Goal: Task Accomplishment & Management: Complete application form

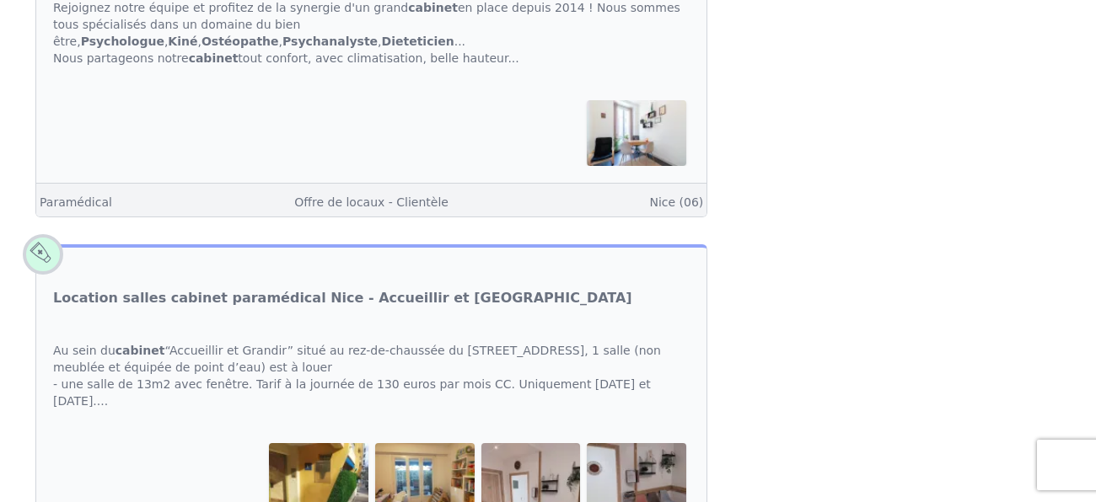
scroll to position [2160, 0]
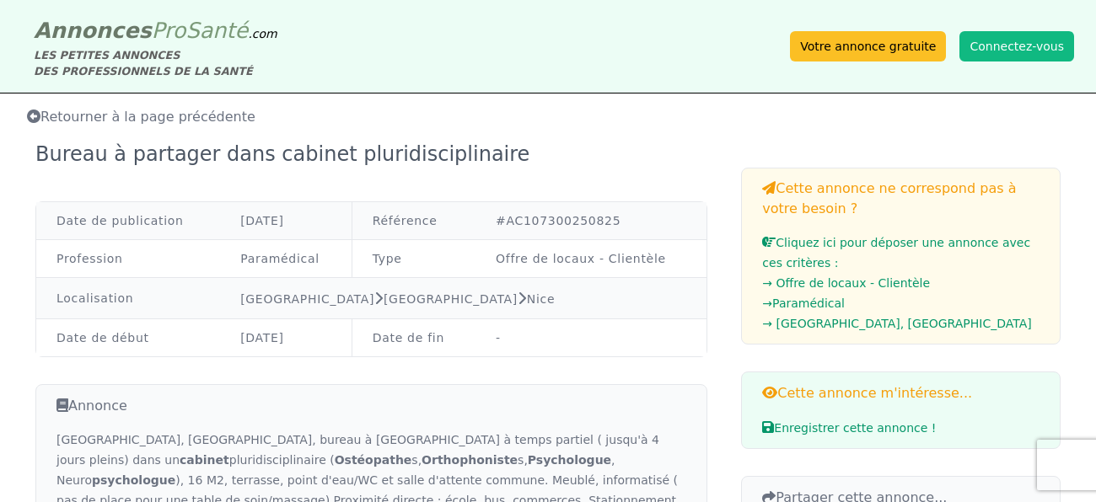
click at [152, 24] on span "Pro" at bounding box center [169, 30] width 35 height 25
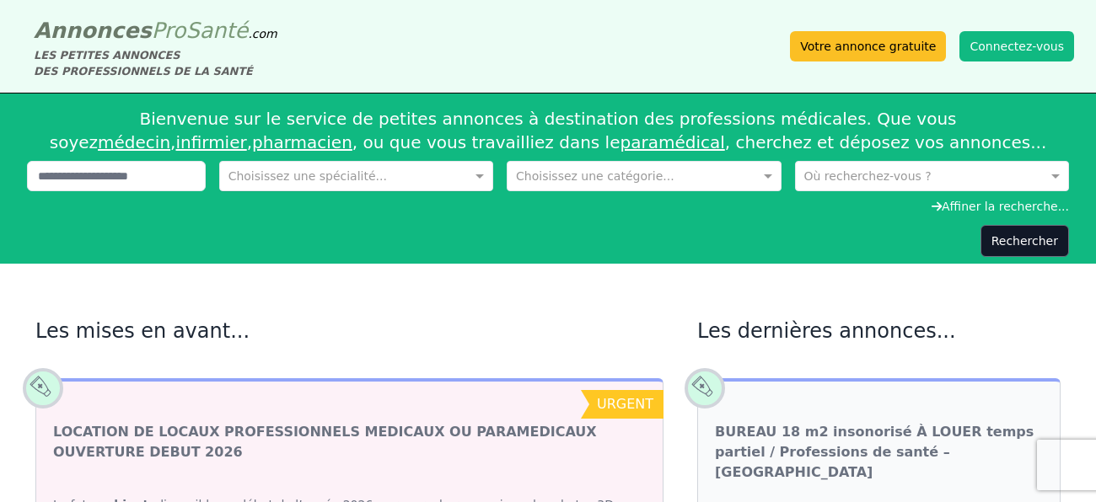
click at [340, 180] on input "text" at bounding box center [339, 174] width 222 height 17
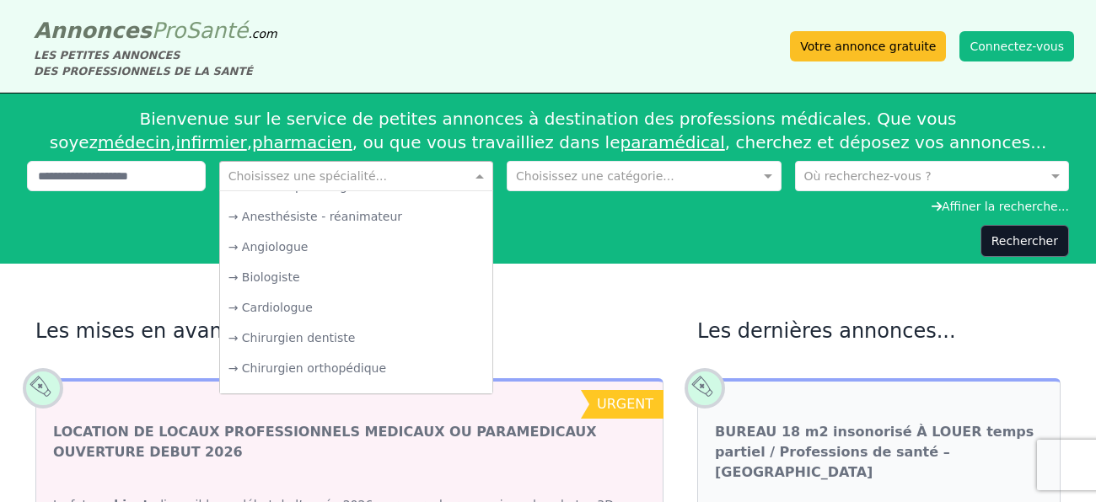
scroll to position [175, 0]
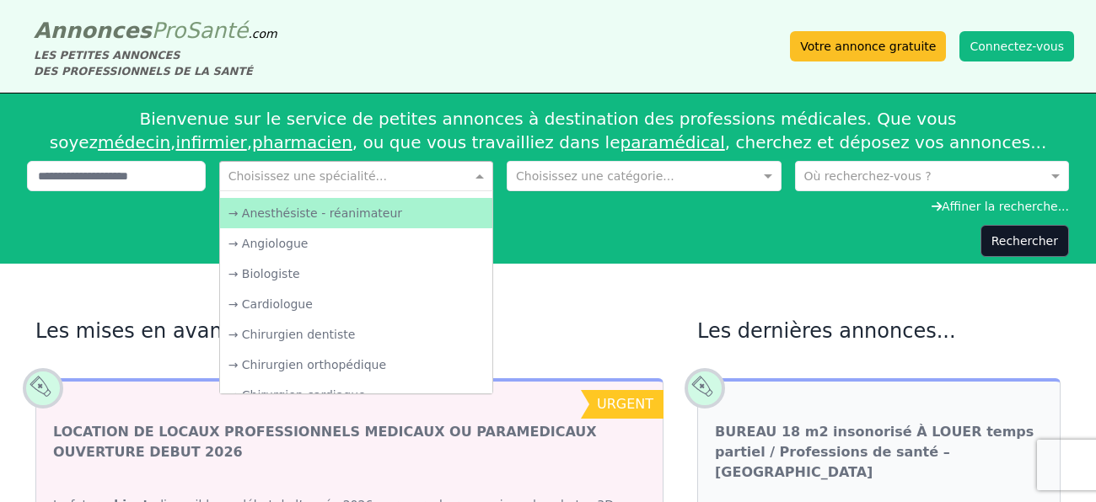
click at [646, 171] on input "text" at bounding box center [627, 174] width 222 height 17
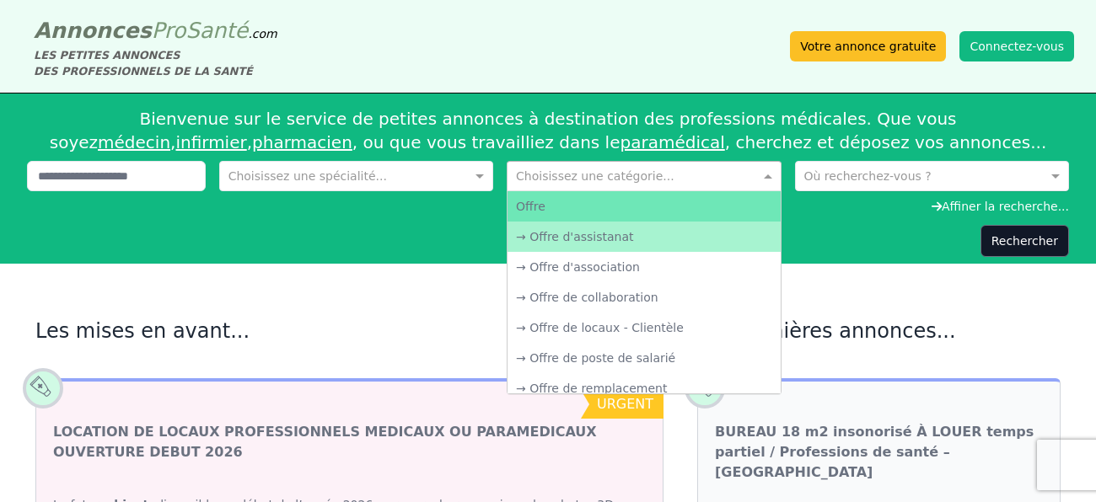
click at [833, 180] on input "text" at bounding box center [915, 174] width 222 height 17
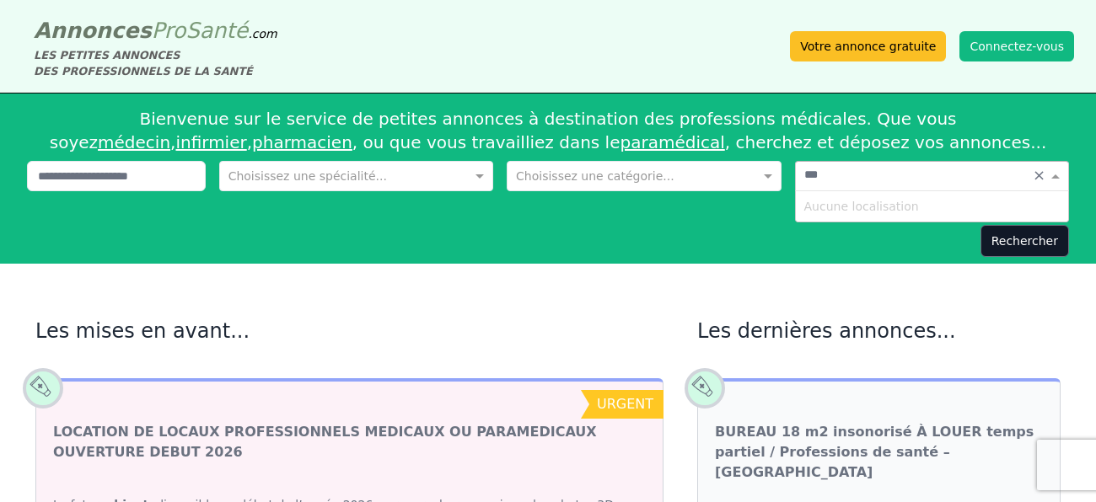
type input "****"
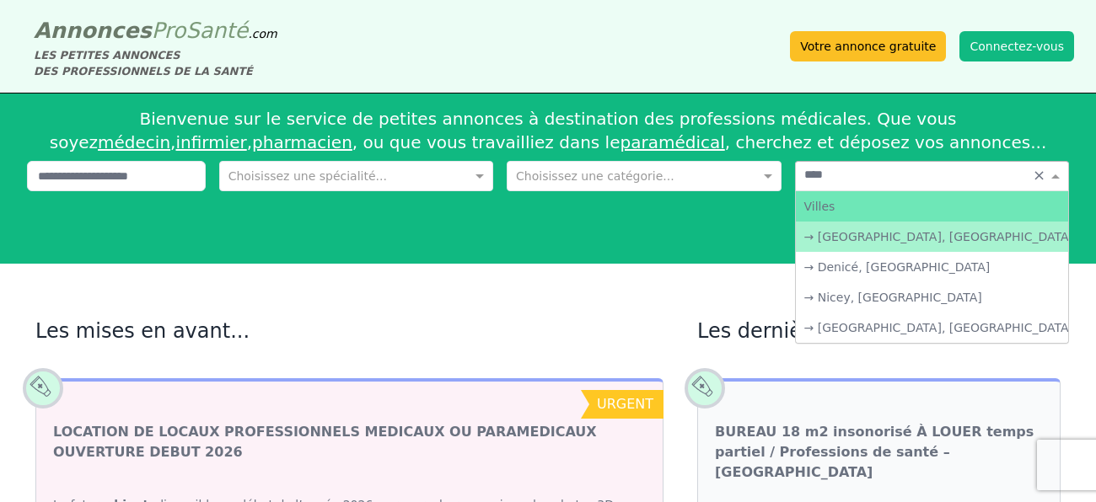
click at [859, 234] on div "→ [GEOGRAPHIC_DATA], [GEOGRAPHIC_DATA]" at bounding box center [932, 237] width 272 height 30
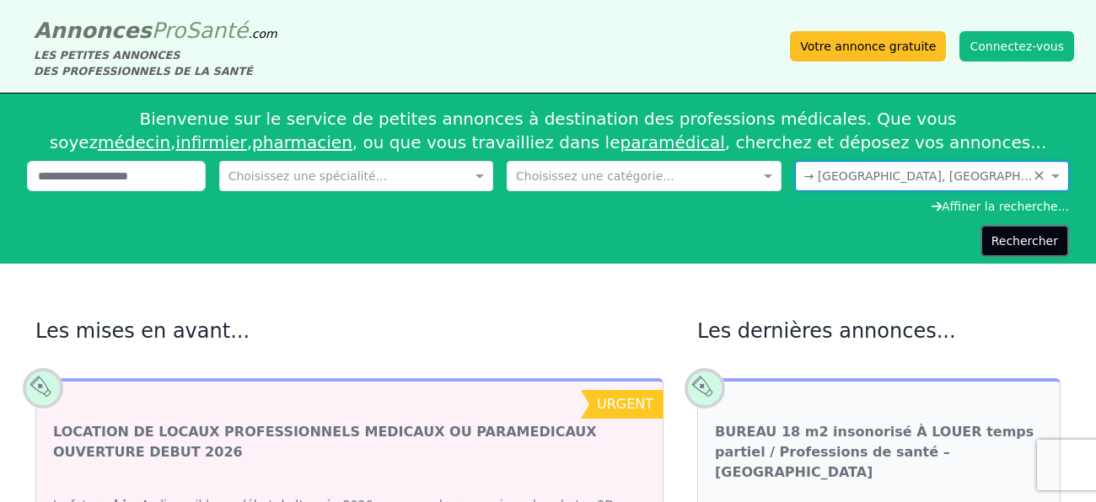
click at [1022, 248] on button "Rechercher" at bounding box center [1024, 241] width 89 height 32
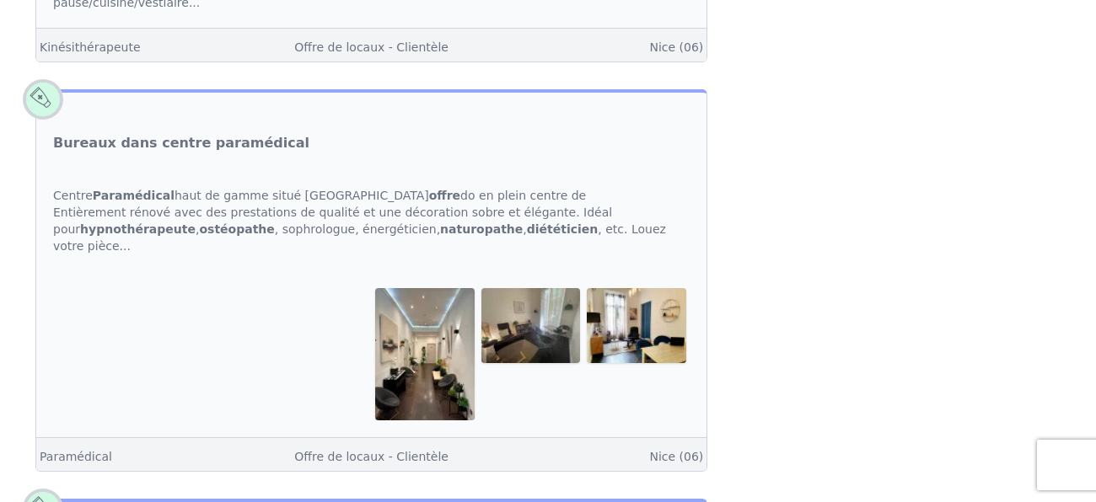
scroll to position [1136, 0]
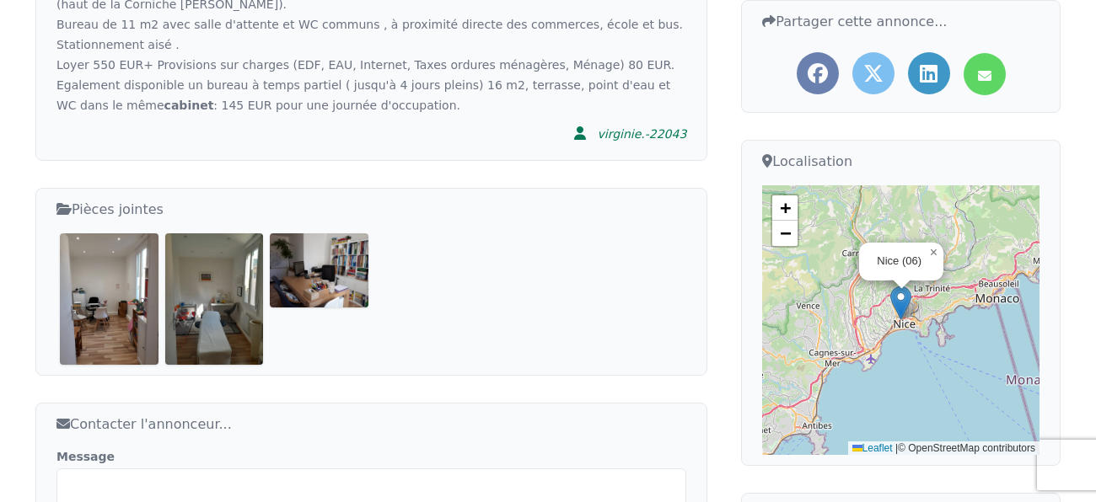
scroll to position [477, 0]
click at [92, 293] on img at bounding box center [109, 298] width 99 height 131
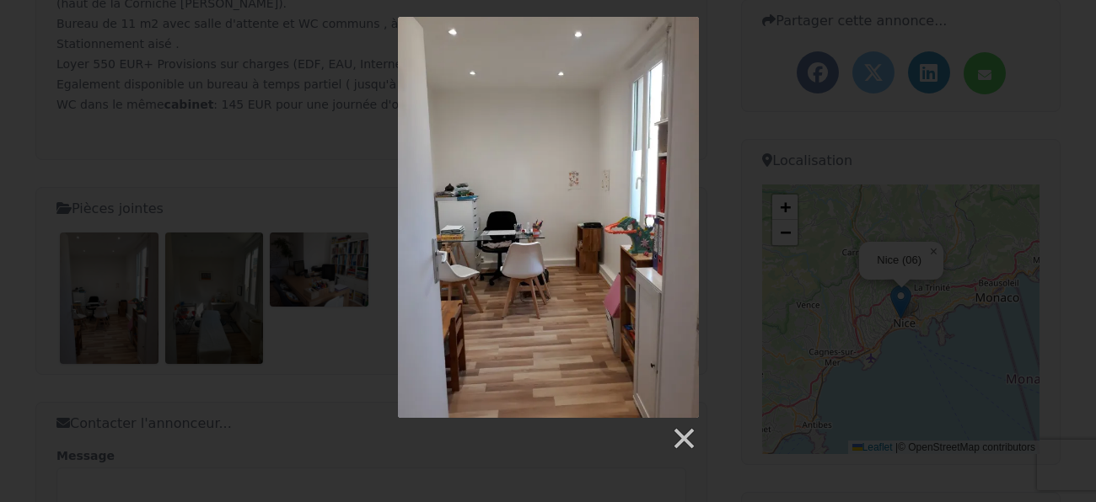
click at [721, 256] on div at bounding box center [548, 234] width 1096 height 435
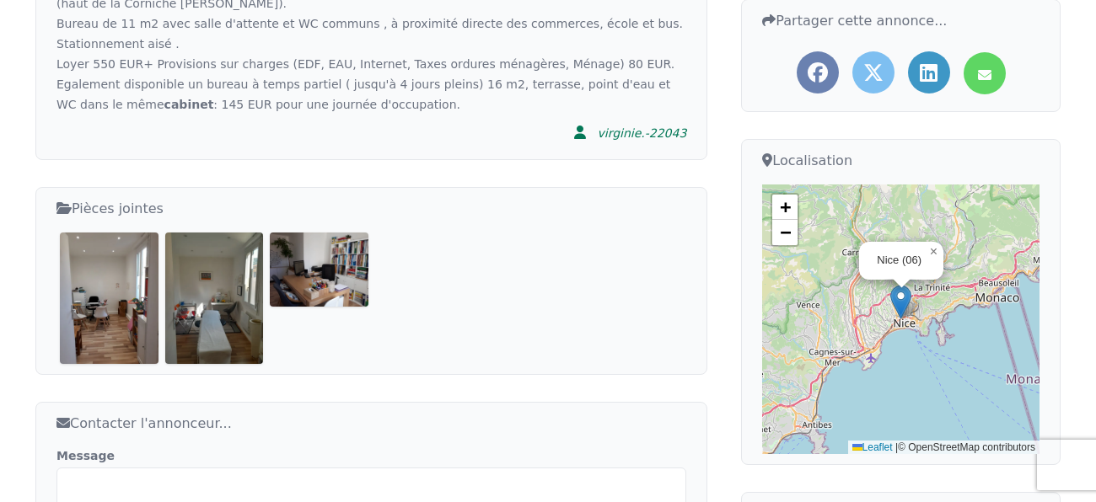
click at [221, 291] on img at bounding box center [214, 298] width 99 height 131
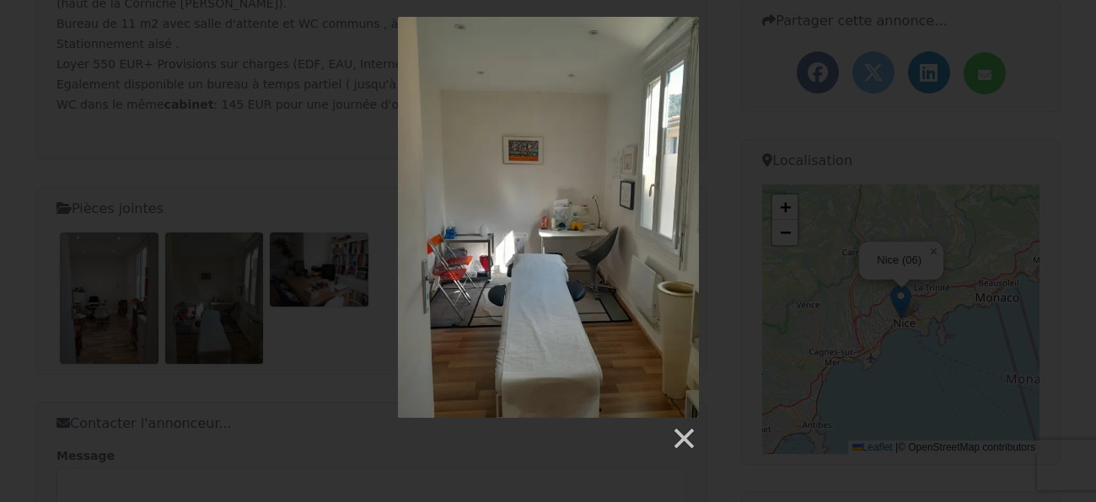
click at [781, 282] on div at bounding box center [548, 234] width 1096 height 435
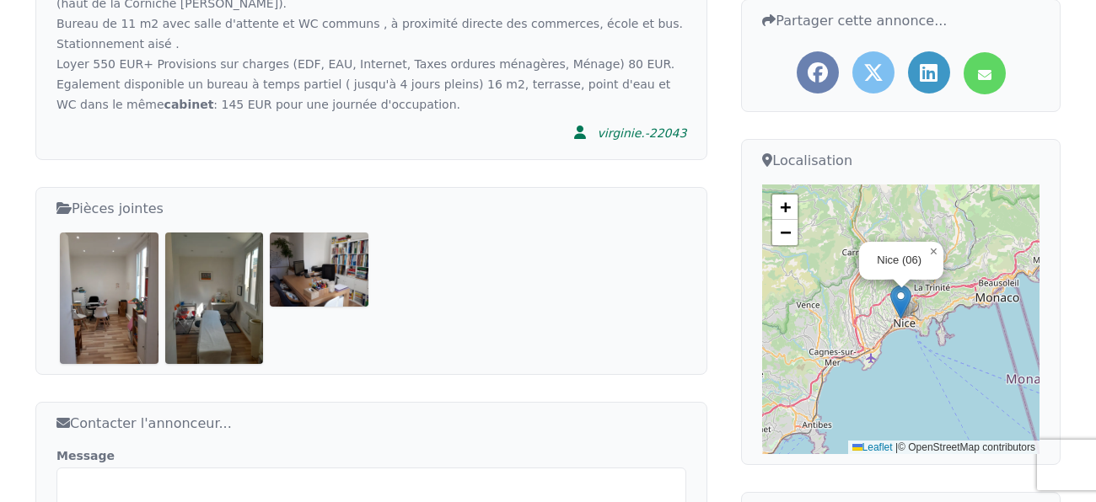
click at [327, 282] on img at bounding box center [319, 269] width 99 height 73
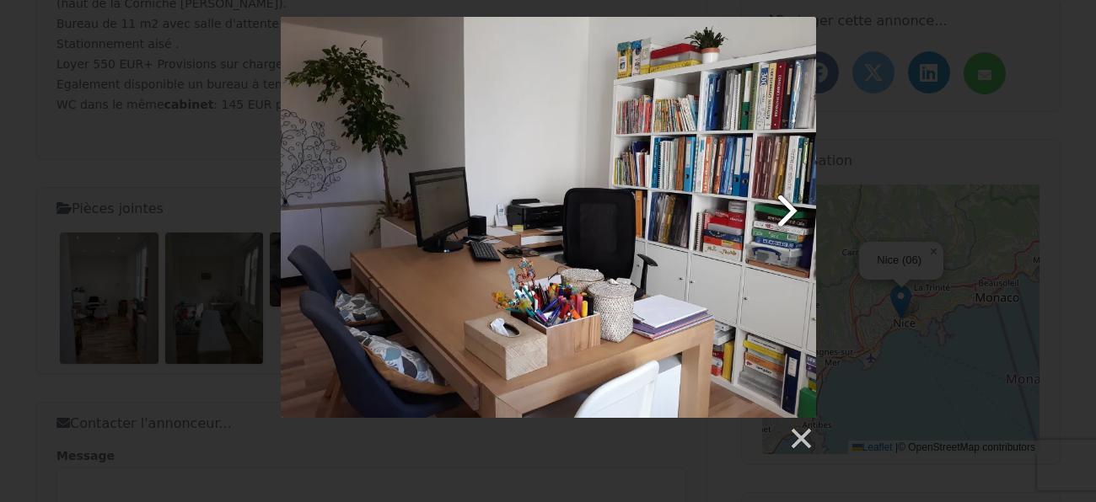
click at [789, 216] on link at bounding box center [644, 217] width 342 height 401
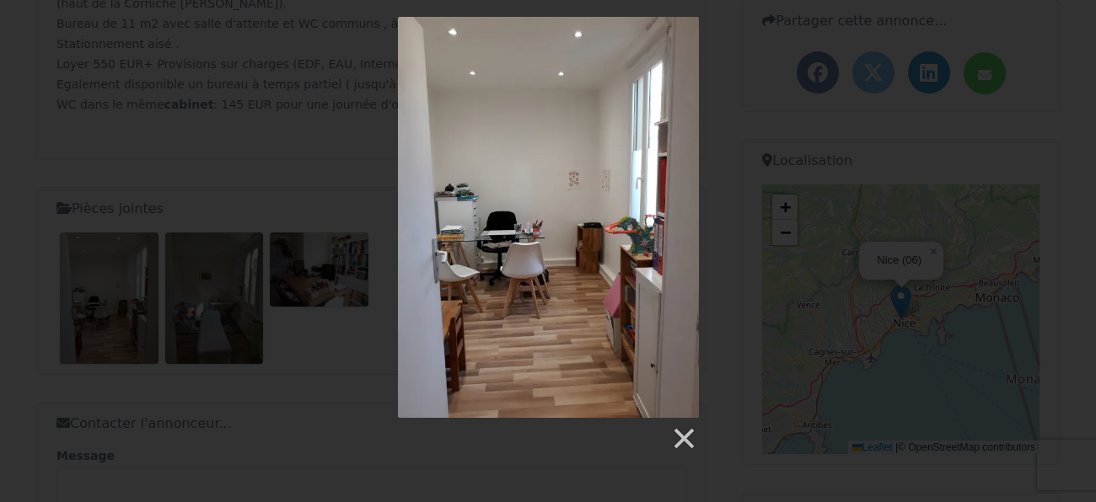
click at [753, 234] on div at bounding box center [548, 234] width 1096 height 435
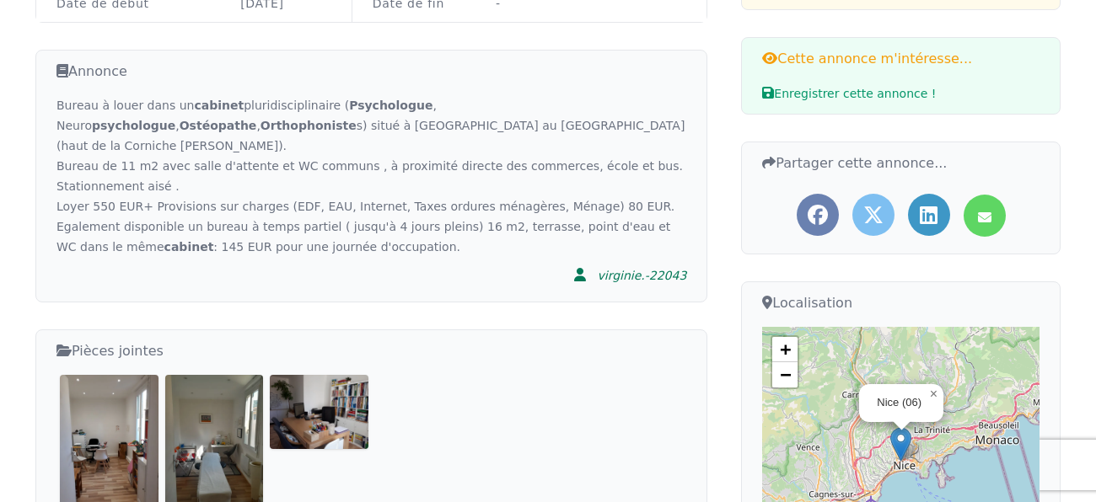
scroll to position [335, 0]
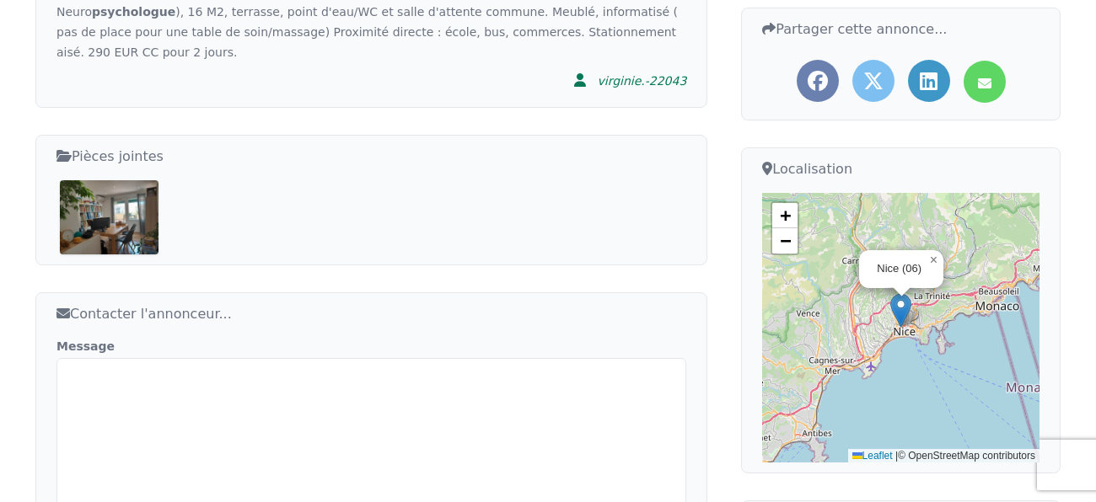
scroll to position [471, 0]
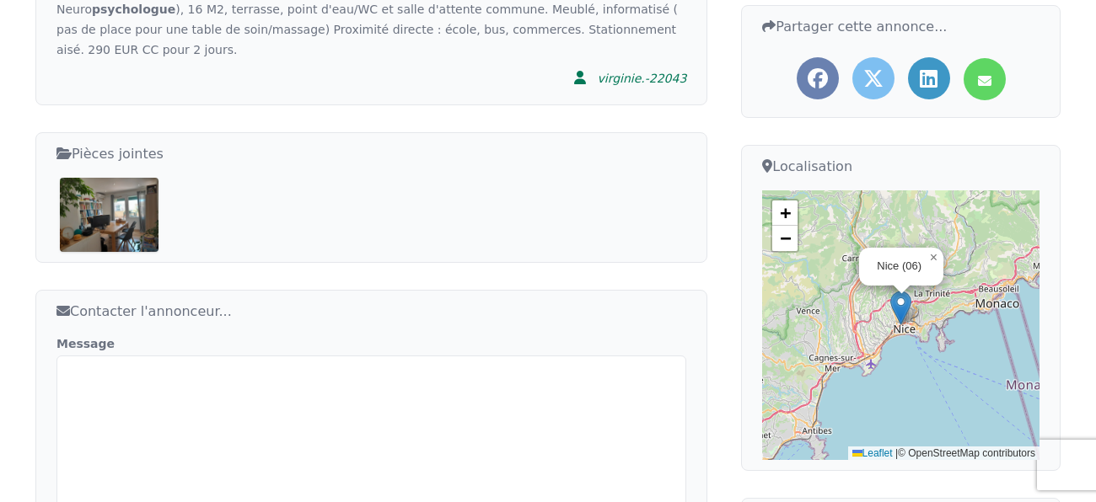
click at [153, 191] on img at bounding box center [109, 214] width 99 height 73
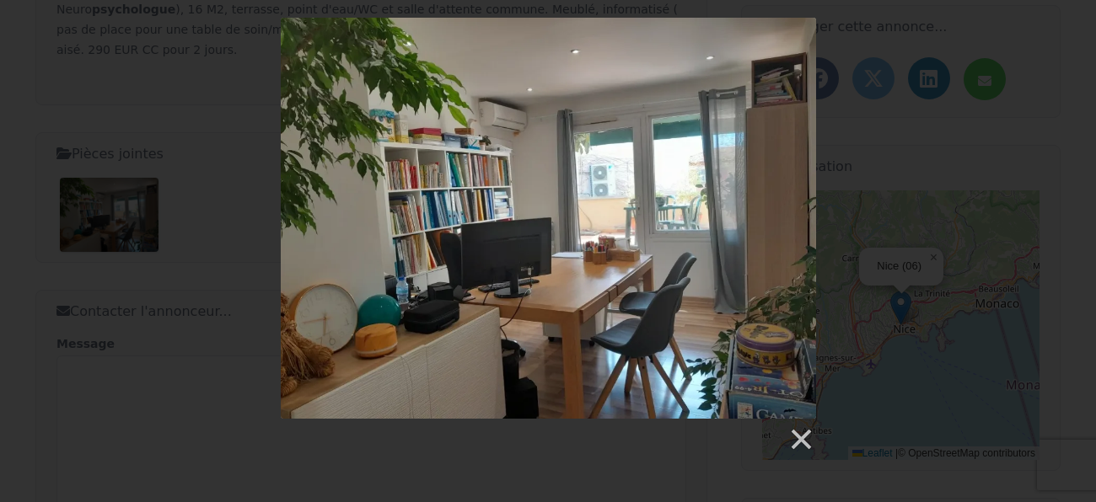
scroll to position [470, 0]
click at [759, 229] on img at bounding box center [548, 219] width 535 height 401
click at [797, 434] on link at bounding box center [799, 440] width 25 height 25
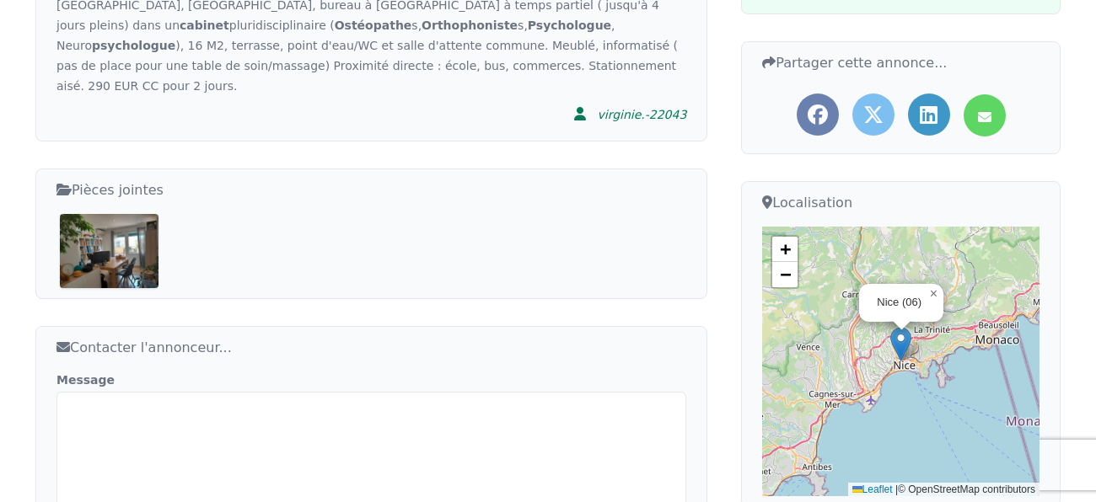
scroll to position [436, 0]
click at [303, 397] on textarea "Message" at bounding box center [371, 486] width 630 height 191
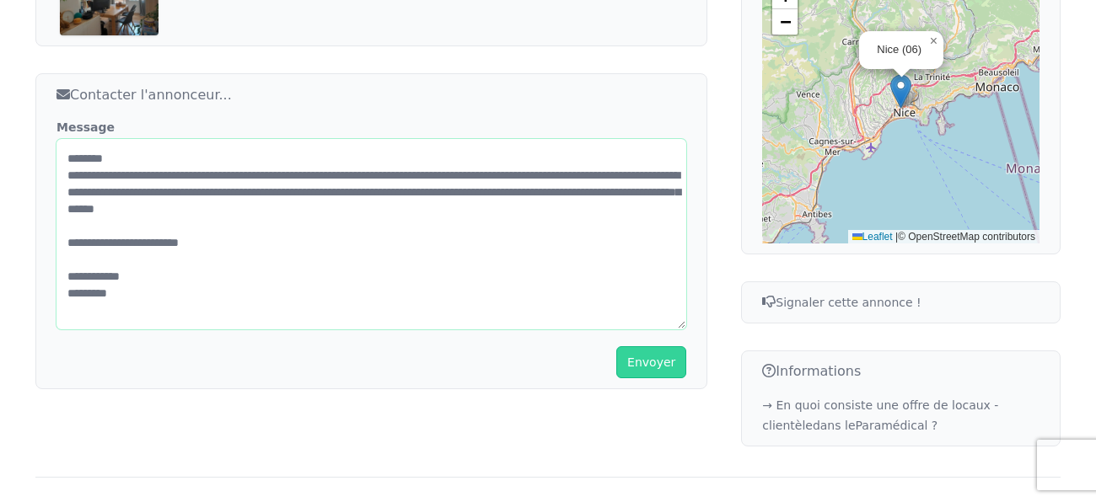
scroll to position [689, 0]
type textarea "**********"
click at [658, 346] on button "Envoyer" at bounding box center [651, 362] width 70 height 32
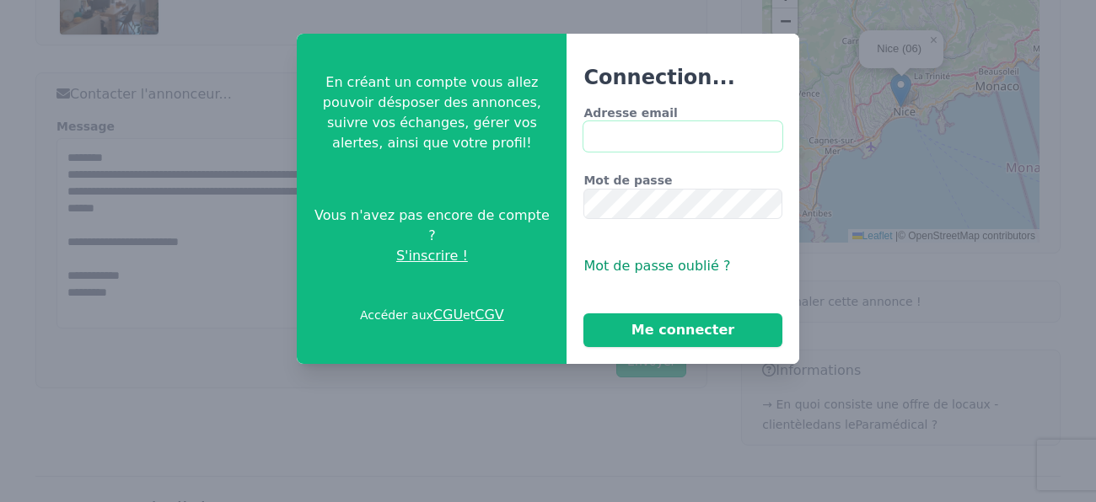
type input "**********"
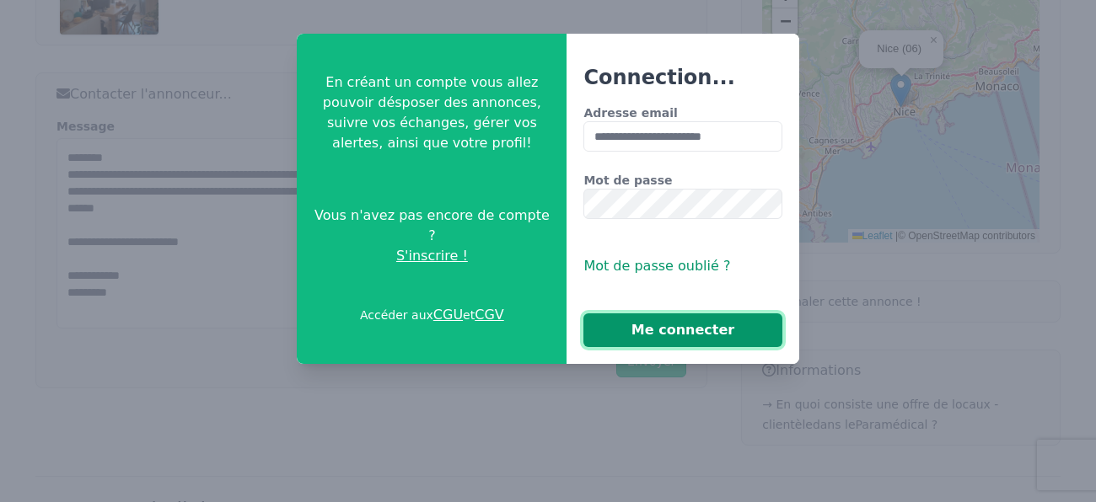
click at [676, 329] on button "Me connecter" at bounding box center [682, 331] width 198 height 34
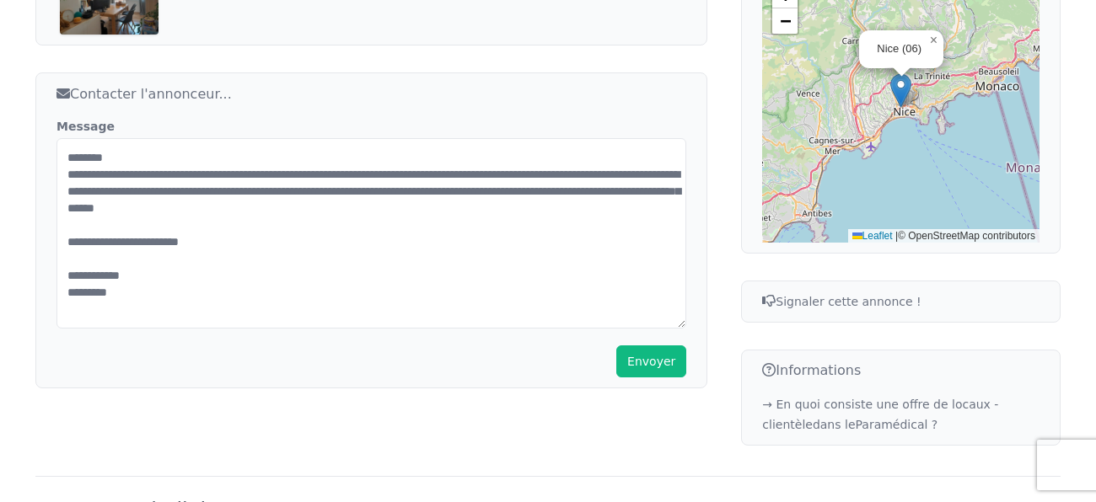
click at [663, 346] on button "Envoyer" at bounding box center [651, 362] width 70 height 32
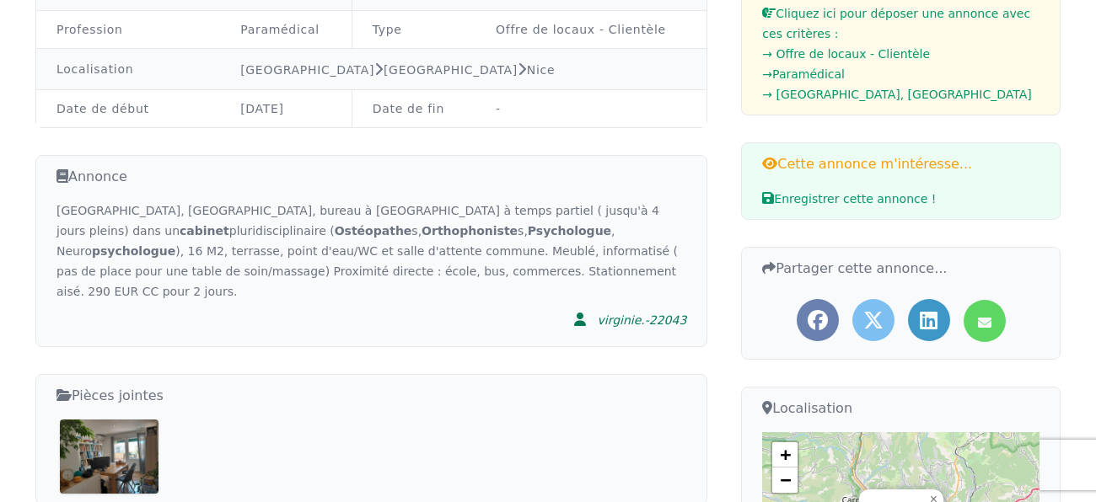
scroll to position [0, 0]
